Goal: Understand process/instructions

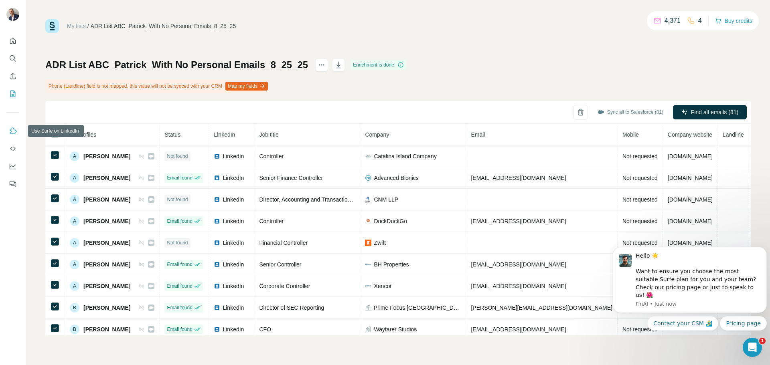
click at [14, 130] on icon "Use Surfe on LinkedIn" at bounding box center [13, 131] width 8 height 8
click at [15, 43] on icon "Quick start" at bounding box center [13, 41] width 8 height 8
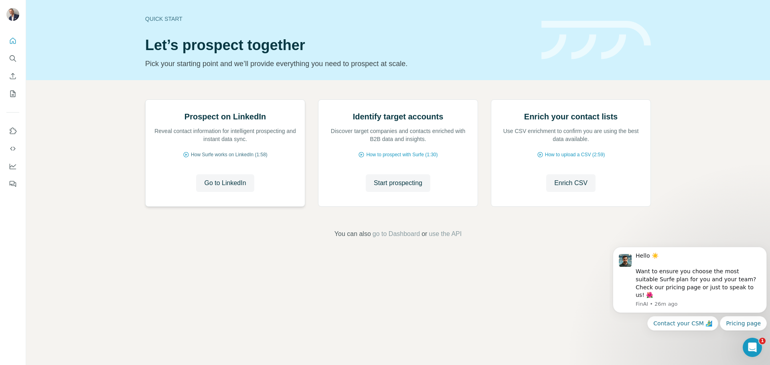
click at [239, 158] on span "How Surfe works on LinkedIn (1:58)" at bounding box center [229, 154] width 77 height 7
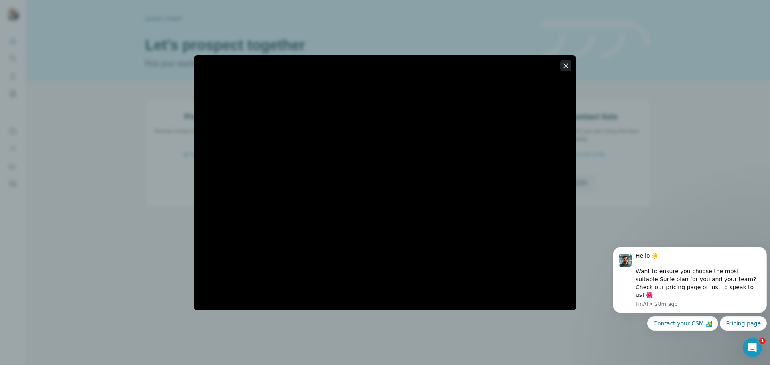
click at [563, 64] on icon "button" at bounding box center [566, 66] width 8 height 8
